Goal: Communication & Community: Share content

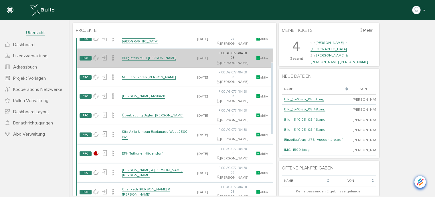
click at [137, 60] on link "Burgistein MFH [PERSON_NAME]" at bounding box center [149, 58] width 54 height 5
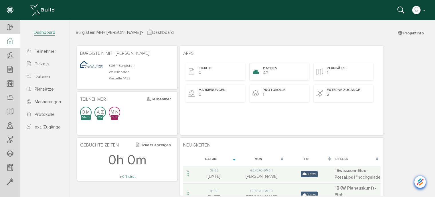
click at [272, 68] on span "Dateien" at bounding box center [270, 68] width 14 height 5
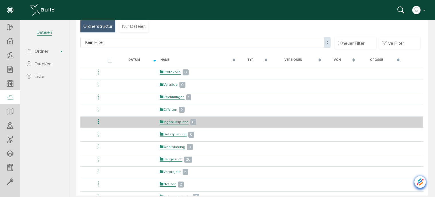
scroll to position [57, 0]
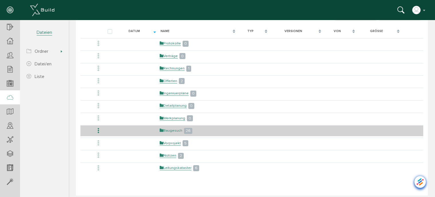
click at [173, 128] on link "Baugesuch" at bounding box center [171, 130] width 23 height 5
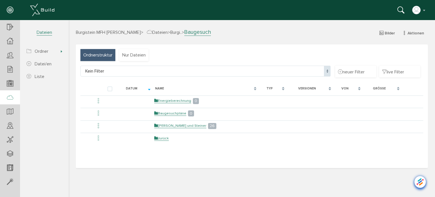
scroll to position [0, 0]
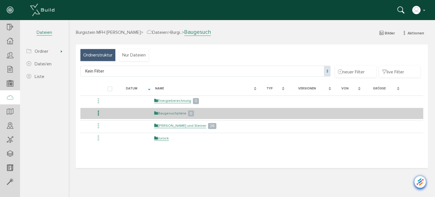
click at [170, 112] on link "Baugesuchpläne" at bounding box center [170, 113] width 32 height 5
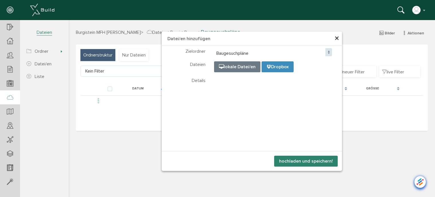
select select "D-67b43c8026ea80_78046065"
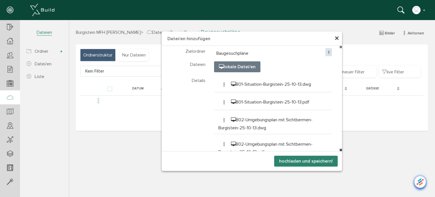
click at [293, 161] on button "hochladen und speichern!" at bounding box center [306, 161] width 64 height 11
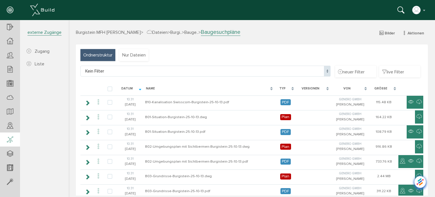
click at [12, 140] on icon at bounding box center [10, 140] width 6 height 8
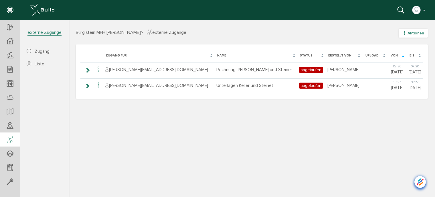
click at [406, 30] on button "Aktionen" at bounding box center [413, 33] width 29 height 9
click at [400, 52] on link "neuer Zugang" at bounding box center [409, 52] width 45 height 9
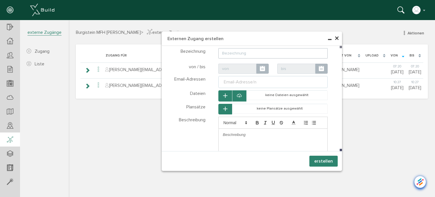
click at [338, 36] on span "×" at bounding box center [337, 38] width 5 height 11
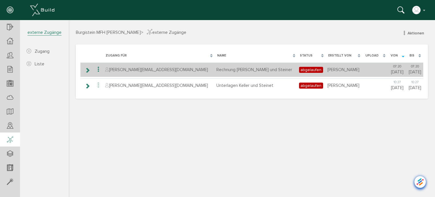
click at [98, 70] on icon at bounding box center [98, 70] width 7 height 8
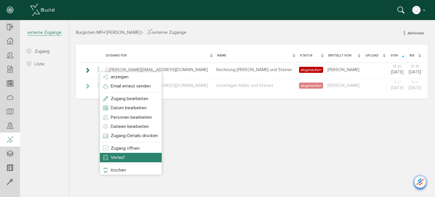
click at [109, 160] on li "Verlauf" at bounding box center [131, 157] width 62 height 9
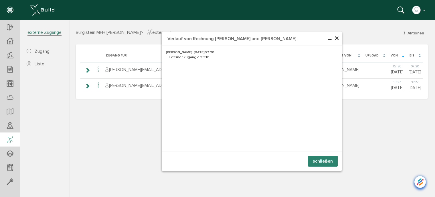
click at [338, 39] on span "×" at bounding box center [337, 38] width 5 height 11
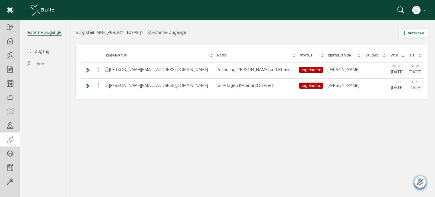
click at [406, 31] on icon "button" at bounding box center [405, 33] width 4 height 5
click at [396, 51] on link "neuer Zugang" at bounding box center [409, 52] width 45 height 9
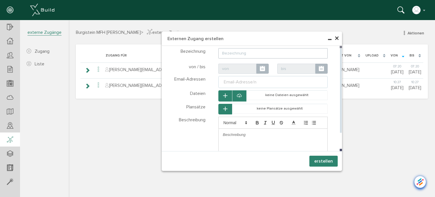
click at [233, 54] on input "text" at bounding box center [274, 53] width 110 height 10
type input "Baueingabepläne PDF"
click at [233, 81] on div "Email-Adresse/n" at bounding box center [240, 81] width 35 height 7
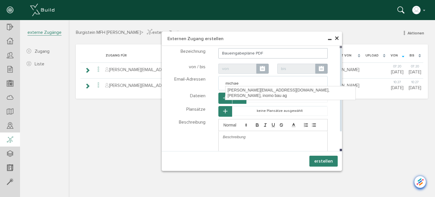
type input "[PERSON_NAME]"
click at [247, 91] on div "[PERSON_NAME][EMAIL_ADDRESS][DOMAIN_NAME], [PERSON_NAME], inomo bau ag" at bounding box center [291, 92] width 130 height 13
type textarea "[PERSON_NAME][EMAIL_ADDRESS][DOMAIN_NAME]"
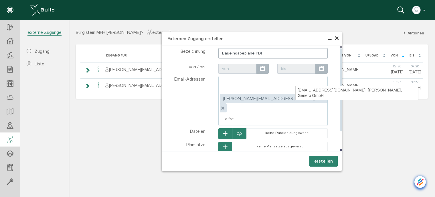
type input "[PERSON_NAME]"
click at [314, 90] on div "[EMAIL_ADDRESS][DOMAIN_NAME], [PERSON_NAME], Genero GmbH" at bounding box center [357, 92] width 123 height 13
type textarea "[PERSON_NAME][EMAIL_ADDRESS][DOMAIN_NAME],[EMAIL_ADDRESS][DOMAIN_NAME]"
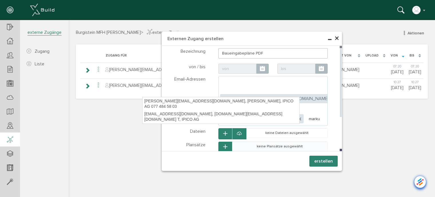
type input "[PERSON_NAME]"
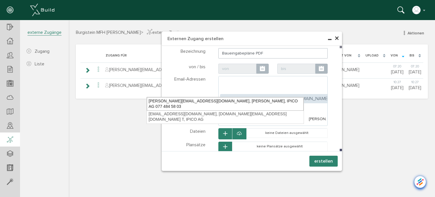
click at [186, 101] on div "[PERSON_NAME][EMAIL_ADDRESS][DOMAIN_NAME], [PERSON_NAME], IPICO AG 077 484 58 03" at bounding box center [225, 103] width 157 height 13
type textarea "[PERSON_NAME][EMAIL_ADDRESS][DOMAIN_NAME],[EMAIL_ADDRESS][DOMAIN_NAME],[DOMAIN_…"
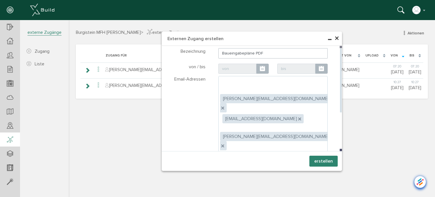
click at [225, 169] on icon "button" at bounding box center [225, 171] width 4 height 5
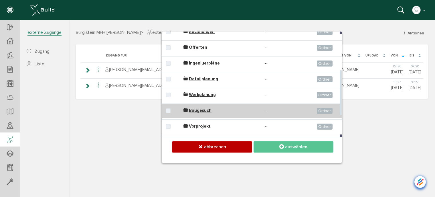
click at [193, 109] on span "Baugesuch" at bounding box center [200, 110] width 23 height 5
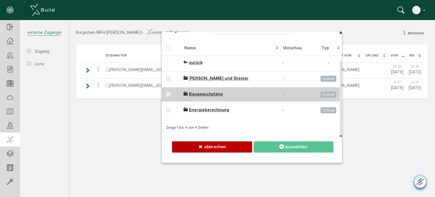
click at [204, 93] on span "Baugesuchpläne" at bounding box center [206, 93] width 34 height 5
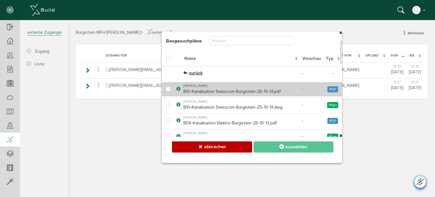
click at [169, 92] on td at bounding box center [168, 89] width 13 height 14
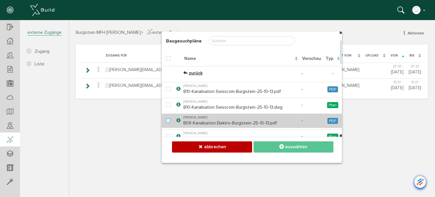
click at [170, 119] on label at bounding box center [169, 120] width 7 height 5
click at [170, 119] on input "checkbox" at bounding box center [168, 120] width 4 height 4
checkbox input "true"
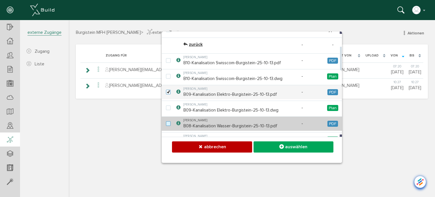
click at [168, 123] on label at bounding box center [169, 123] width 7 height 5
click at [168, 123] on input "checkbox" at bounding box center [168, 123] width 4 height 4
checkbox input "true"
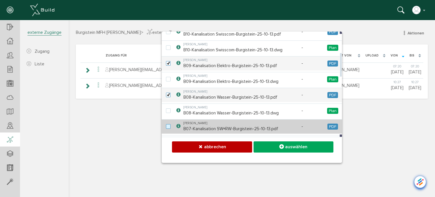
click at [168, 125] on label at bounding box center [169, 126] width 7 height 5
click at [168, 125] on input "checkbox" at bounding box center [168, 126] width 4 height 4
checkbox input "true"
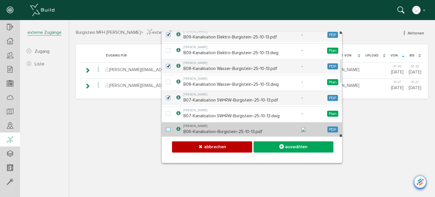
click at [168, 132] on label at bounding box center [169, 129] width 7 height 5
click at [168, 131] on input "checkbox" at bounding box center [168, 129] width 4 height 4
checkbox input "true"
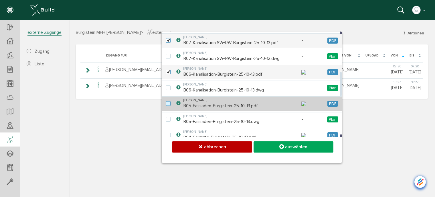
click at [170, 106] on label at bounding box center [169, 103] width 7 height 5
click at [170, 105] on input "checkbox" at bounding box center [168, 103] width 4 height 4
checkbox input "true"
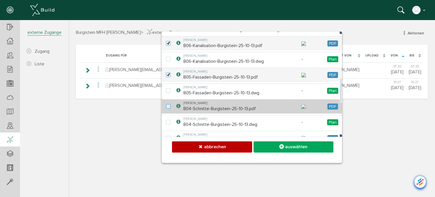
click at [168, 109] on label at bounding box center [169, 106] width 7 height 5
click at [168, 108] on input "checkbox" at bounding box center [168, 106] width 4 height 4
checkbox input "true"
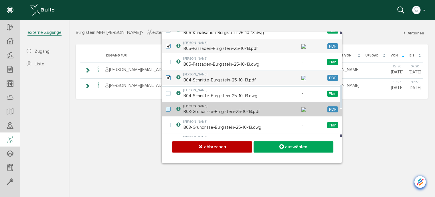
click at [169, 112] on label at bounding box center [169, 109] width 7 height 5
click at [169, 111] on input "checkbox" at bounding box center [168, 109] width 4 height 4
checkbox input "true"
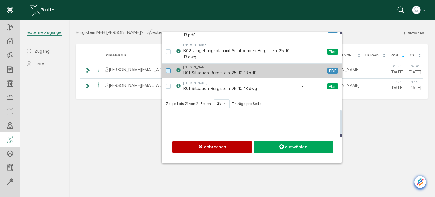
click at [169, 73] on label at bounding box center [169, 70] width 7 height 5
click at [169, 72] on input "checkbox" at bounding box center [168, 70] width 4 height 4
checkbox input "true"
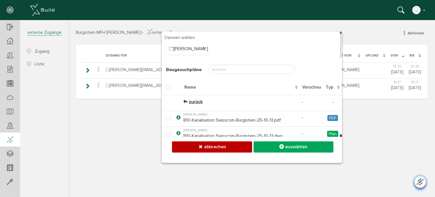
click at [338, 88] on div "Typ" at bounding box center [333, 87] width 19 height 12
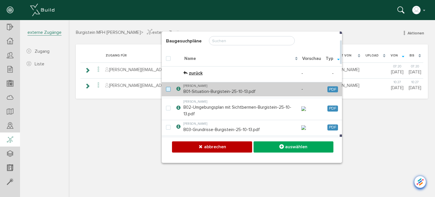
click at [168, 91] on label at bounding box center [169, 89] width 7 height 5
click at [168, 91] on input "checkbox" at bounding box center [168, 89] width 4 height 4
checkbox input "true"
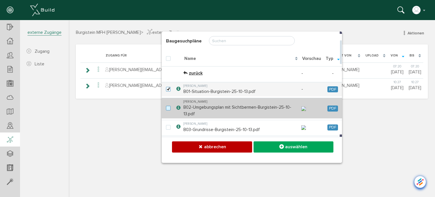
click at [168, 108] on label at bounding box center [169, 108] width 7 height 5
click at [168, 108] on input "checkbox" at bounding box center [168, 108] width 4 height 4
checkbox input "true"
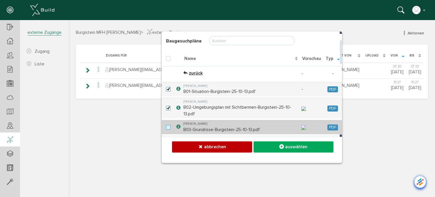
click at [168, 130] on label at bounding box center [169, 127] width 7 height 5
click at [168, 129] on input "checkbox" at bounding box center [168, 127] width 4 height 4
checkbox input "true"
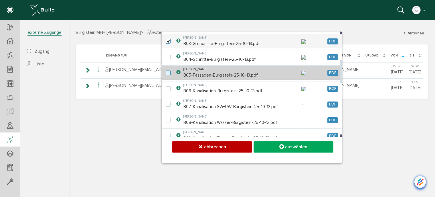
click at [168, 76] on label at bounding box center [169, 72] width 7 height 5
click at [168, 74] on input "checkbox" at bounding box center [168, 72] width 4 height 4
checkbox input "true"
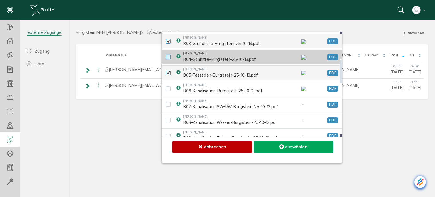
click at [169, 60] on label at bounding box center [169, 57] width 7 height 5
click at [169, 58] on input "checkbox" at bounding box center [168, 57] width 4 height 4
checkbox input "true"
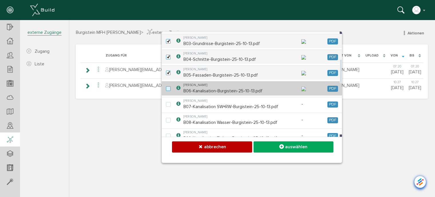
click at [167, 91] on label at bounding box center [169, 88] width 7 height 5
click at [167, 90] on input "checkbox" at bounding box center [168, 88] width 4 height 4
checkbox input "true"
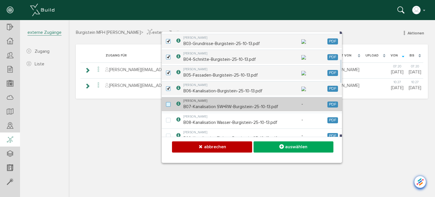
click at [167, 107] on label at bounding box center [169, 104] width 7 height 5
click at [167, 106] on input "checkbox" at bounding box center [168, 104] width 4 height 4
checkbox input "true"
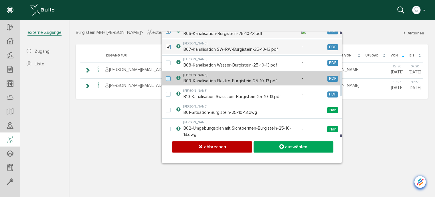
click at [167, 81] on label at bounding box center [169, 78] width 7 height 5
click at [167, 80] on input "checkbox" at bounding box center [168, 78] width 4 height 4
checkbox input "true"
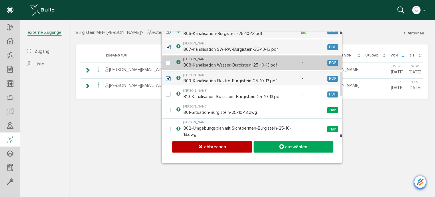
click at [168, 70] on td at bounding box center [168, 62] width 13 height 14
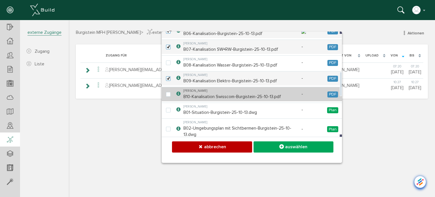
click at [167, 97] on label at bounding box center [169, 94] width 7 height 5
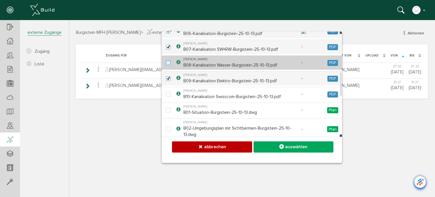
click at [169, 66] on label at bounding box center [169, 62] width 7 height 5
click at [169, 64] on input "checkbox" at bounding box center [168, 62] width 4 height 4
checkbox input "true"
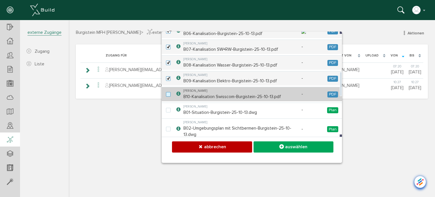
click at [168, 97] on label at bounding box center [169, 94] width 7 height 5
click at [169, 97] on label at bounding box center [169, 94] width 7 height 5
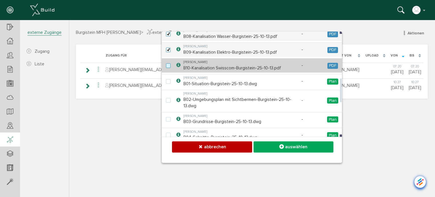
click at [168, 68] on label at bounding box center [169, 65] width 7 height 5
click at [197, 72] on td "[PERSON_NAME] B10-Kanalisation Swisscom-Burgistein-25-10-13.pdf" at bounding box center [241, 65] width 118 height 14
checkbox input "true"
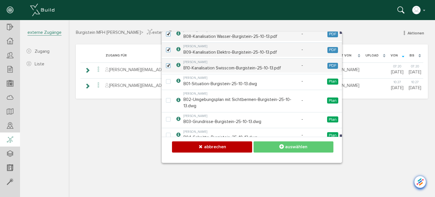
click at [298, 146] on span "auswählen" at bounding box center [296, 147] width 22 height 6
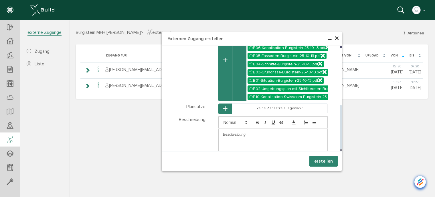
click at [254, 132] on p at bounding box center [273, 134] width 101 height 5
click at [318, 161] on button "erstellen" at bounding box center [324, 161] width 28 height 11
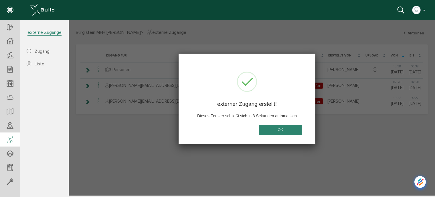
click at [282, 128] on button "OK" at bounding box center [280, 130] width 43 height 11
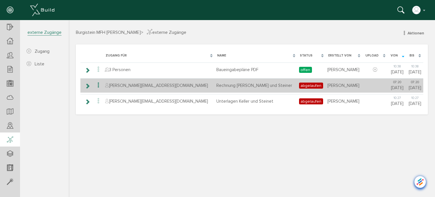
click at [99, 87] on icon at bounding box center [98, 85] width 7 height 8
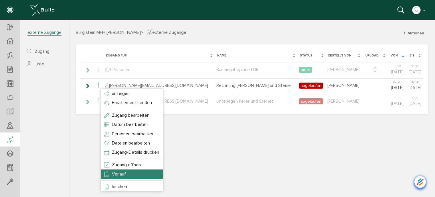
click at [121, 172] on span "Verlauf" at bounding box center [119, 174] width 14 height 6
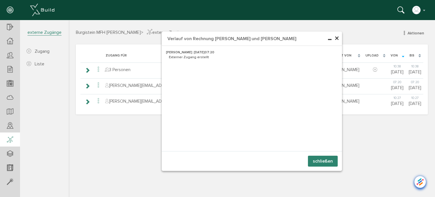
click at [336, 39] on span "×" at bounding box center [337, 38] width 5 height 11
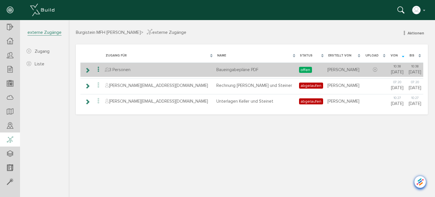
click at [99, 70] on icon at bounding box center [98, 70] width 7 height 8
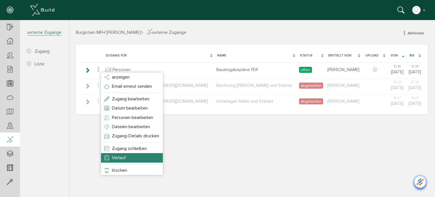
click at [130, 160] on li "Verlauf" at bounding box center [132, 157] width 62 height 9
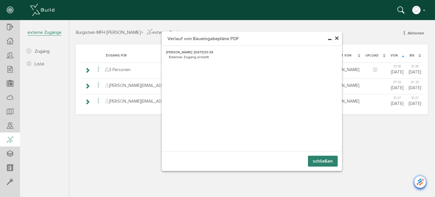
click at [336, 39] on span "×" at bounding box center [337, 38] width 5 height 11
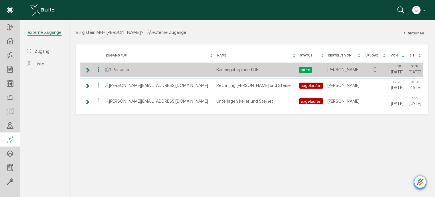
click at [99, 69] on icon at bounding box center [98, 70] width 7 height 8
click at [99, 70] on icon at bounding box center [98, 70] width 7 height 8
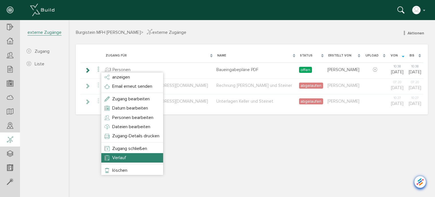
click at [123, 158] on span "Verlauf" at bounding box center [119, 158] width 14 height 6
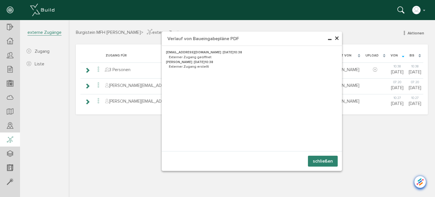
click at [327, 160] on button "schließen" at bounding box center [323, 161] width 30 height 11
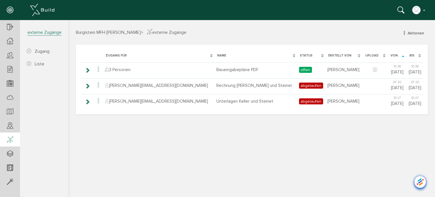
click at [118, 139] on div "Burgistein MFH [PERSON_NAME] > externe Zugänge Aktionen neuer Zugang Liste [PER…" at bounding box center [252, 112] width 367 height 167
click at [10, 25] on icon at bounding box center [10, 27] width 6 height 8
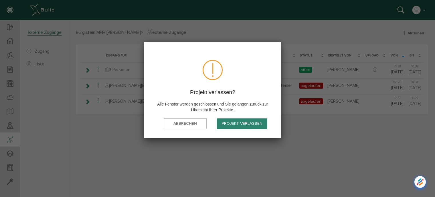
click at [253, 125] on button "Projekt verlassen" at bounding box center [242, 123] width 50 height 11
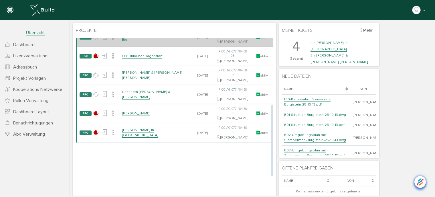
click at [144, 42] on link "Kita Akila Umbau Esplanade West 2500 Biel" at bounding box center [155, 37] width 66 height 10
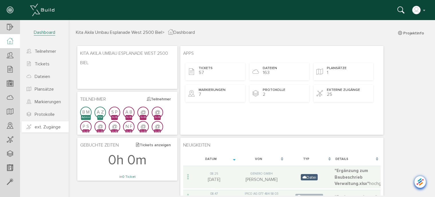
click at [39, 128] on span "ext. Zugänge" at bounding box center [48, 127] width 26 height 6
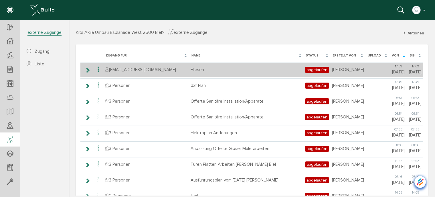
click at [99, 69] on icon at bounding box center [98, 70] width 7 height 8
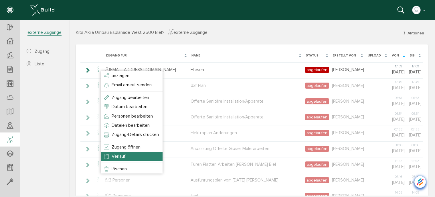
click at [116, 158] on span "Verlauf" at bounding box center [119, 156] width 14 height 6
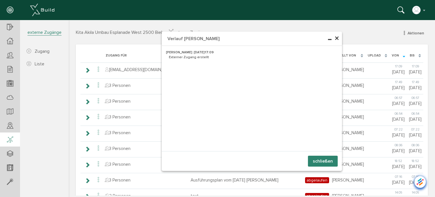
click at [336, 38] on span "×" at bounding box center [337, 38] width 5 height 11
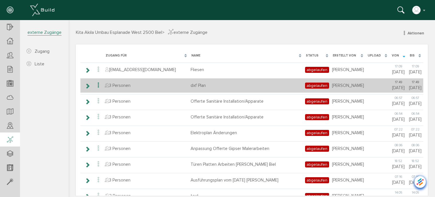
click at [97, 86] on icon at bounding box center [98, 85] width 7 height 8
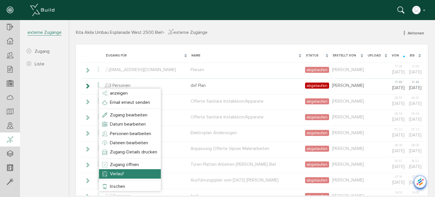
click at [110, 172] on span "Verlauf" at bounding box center [117, 174] width 14 height 6
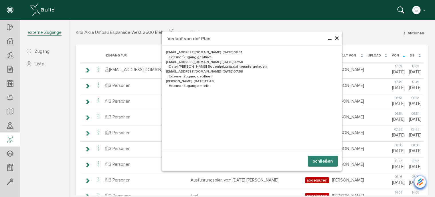
click at [336, 39] on span "×" at bounding box center [337, 38] width 5 height 11
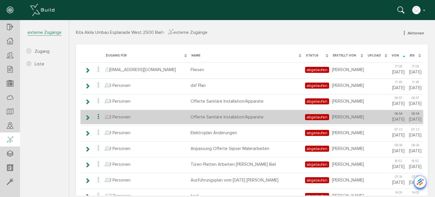
click at [98, 120] on icon at bounding box center [98, 117] width 7 height 8
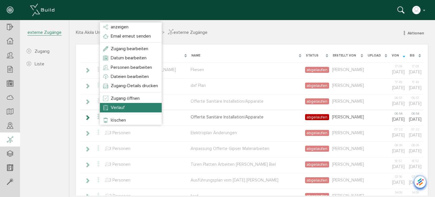
click at [113, 106] on span "Verlauf" at bounding box center [118, 108] width 14 height 6
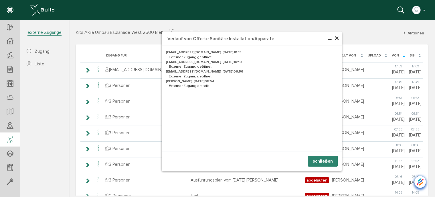
click at [335, 39] on span "×" at bounding box center [337, 38] width 5 height 11
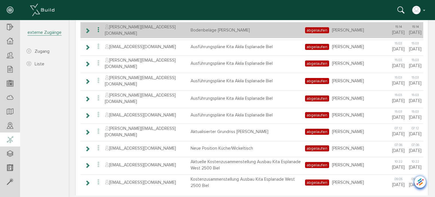
scroll to position [282, 0]
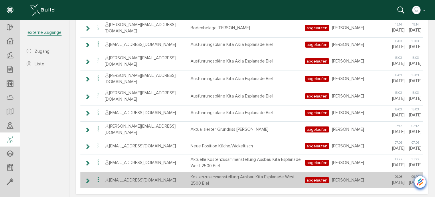
click at [99, 176] on icon at bounding box center [98, 180] width 7 height 8
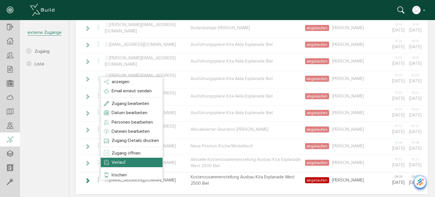
click at [119, 165] on span "Verlauf" at bounding box center [119, 162] width 14 height 6
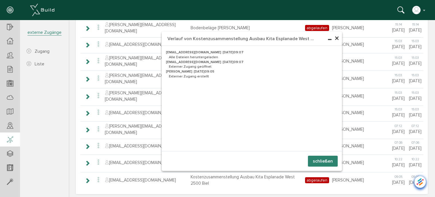
click at [336, 39] on span "×" at bounding box center [337, 38] width 5 height 11
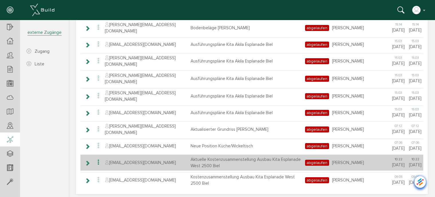
click at [99, 158] on icon at bounding box center [98, 162] width 7 height 8
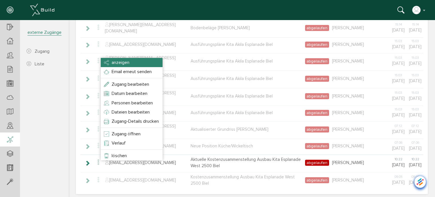
click at [117, 62] on span "anzeigen" at bounding box center [121, 63] width 18 height 6
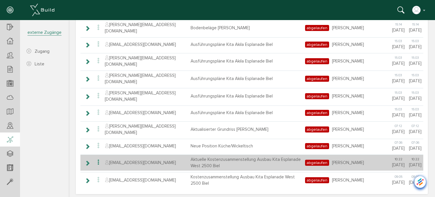
click at [99, 160] on icon at bounding box center [98, 162] width 7 height 8
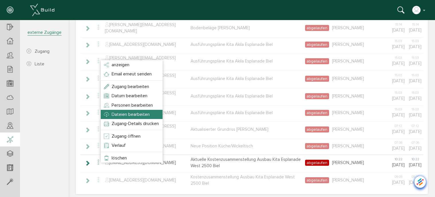
click at [131, 113] on span "Dateien bearbeiten" at bounding box center [131, 114] width 38 height 6
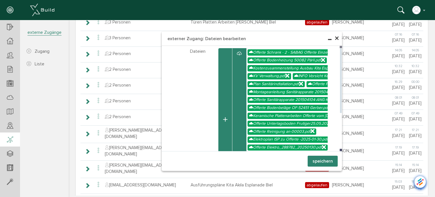
scroll to position [139, 0]
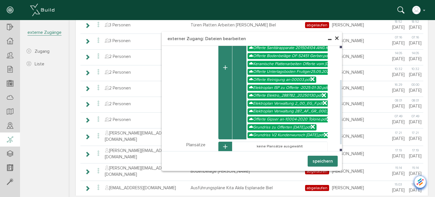
drag, startPoint x: 338, startPoint y: 127, endPoint x: 336, endPoint y: 140, distance: 13.3
click at [336, 140] on div "Teilnehmer wählen Teilnehmer Dateien wählen Dateien" at bounding box center [252, 98] width 180 height 105
click at [336, 38] on span "×" at bounding box center [337, 38] width 5 height 11
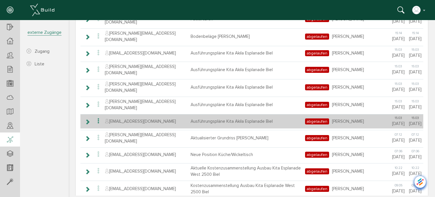
scroll to position [282, 0]
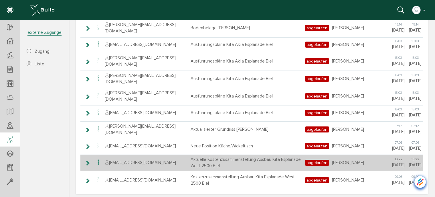
click at [98, 160] on icon at bounding box center [98, 162] width 7 height 8
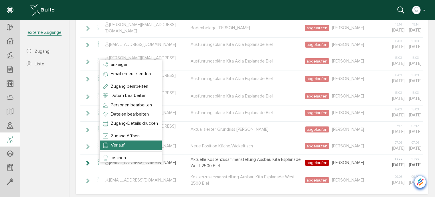
click at [128, 143] on li "Verlauf" at bounding box center [131, 144] width 62 height 9
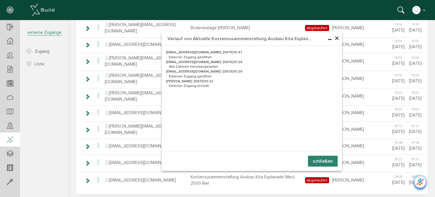
click at [337, 40] on span "×" at bounding box center [337, 38] width 5 height 11
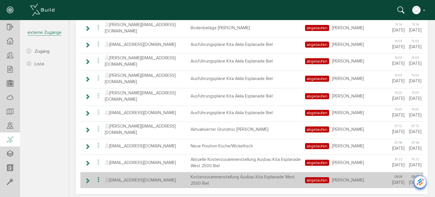
click at [99, 176] on icon at bounding box center [98, 180] width 7 height 8
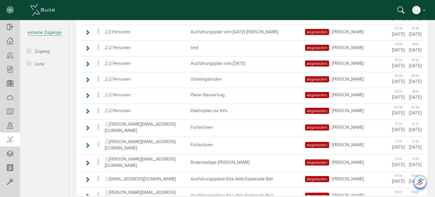
scroll to position [139, 0]
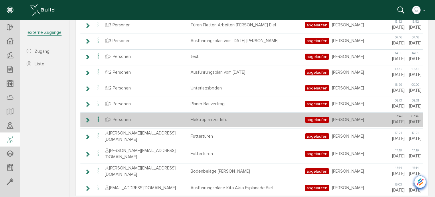
click at [97, 123] on icon at bounding box center [98, 119] width 7 height 8
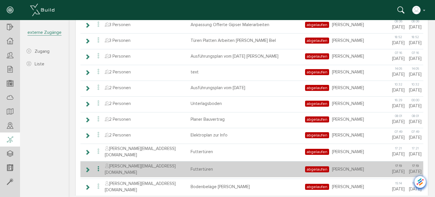
scroll to position [111, 0]
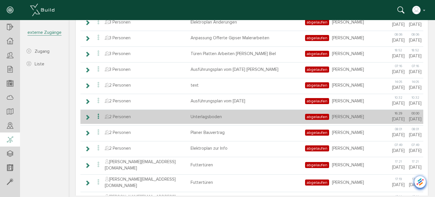
click at [98, 120] on icon at bounding box center [98, 117] width 7 height 8
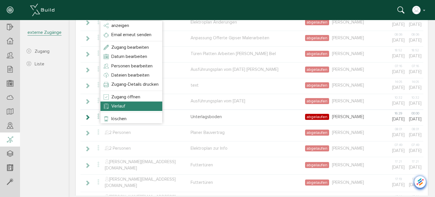
click at [111, 107] on li "Verlauf" at bounding box center [132, 105] width 62 height 9
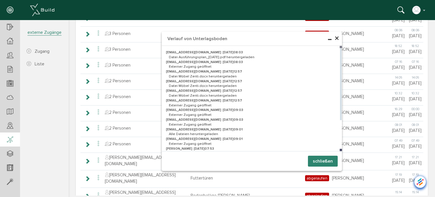
scroll to position [82, 0]
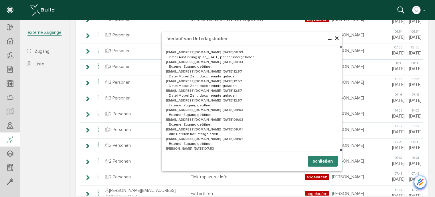
click at [335, 39] on span "×" at bounding box center [337, 38] width 5 height 11
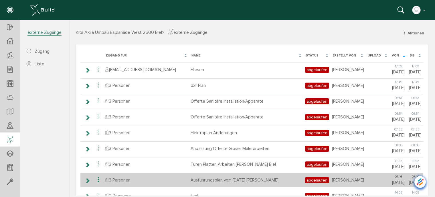
scroll to position [0, 0]
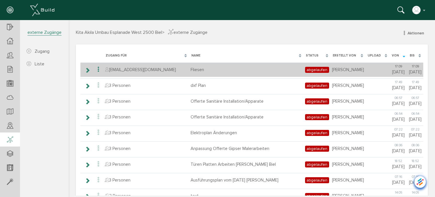
click at [99, 68] on icon at bounding box center [98, 70] width 7 height 8
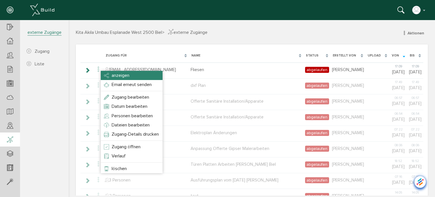
click at [122, 74] on span "anzeigen" at bounding box center [121, 75] width 18 height 6
